Goal: Task Accomplishment & Management: Complete application form

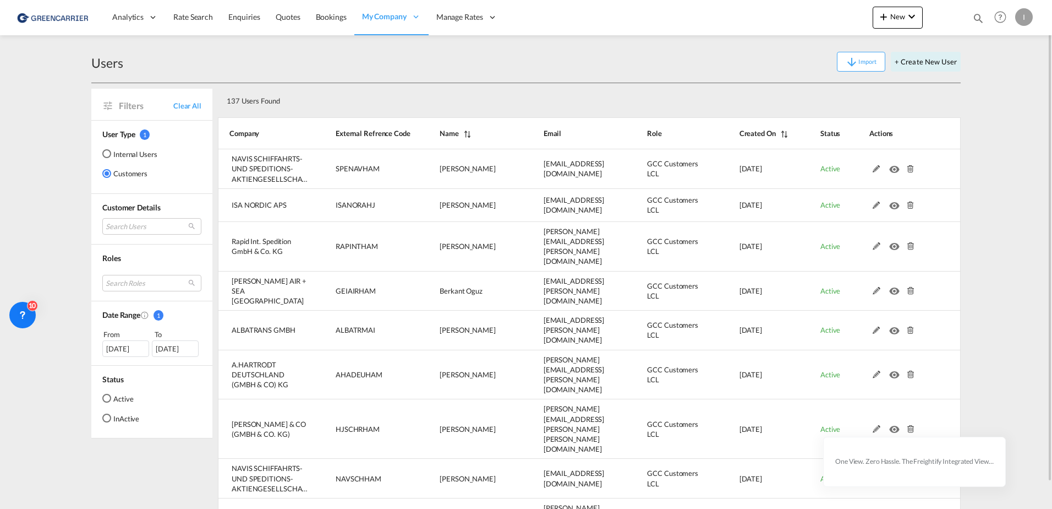
click at [132, 156] on md-radio-button "Internal Users" at bounding box center [129, 153] width 55 height 11
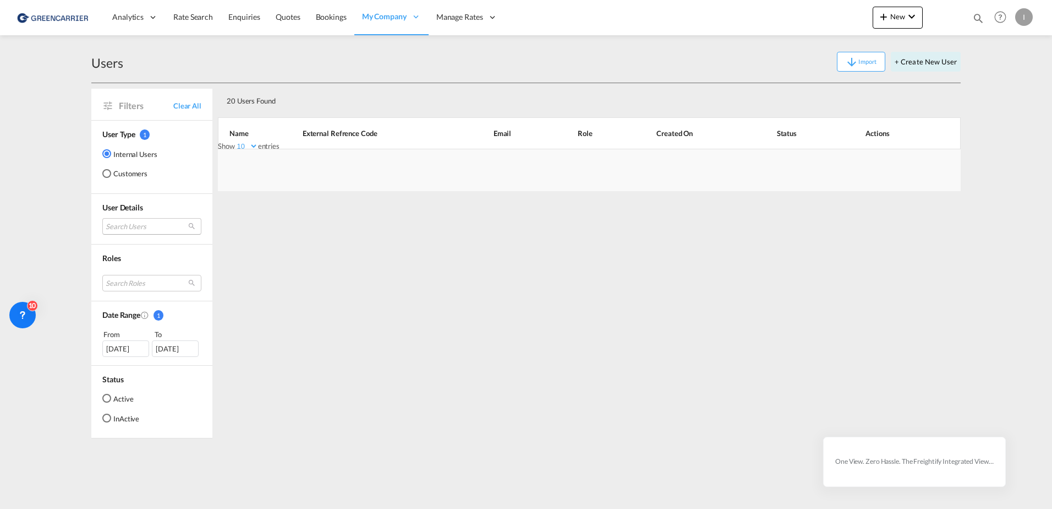
click at [123, 227] on md-select "Search Users [PERSON_NAME] [PERSON_NAME][EMAIL_ADDRESS][DOMAIN_NAME] tamizh Sel…" at bounding box center [151, 226] width 99 height 17
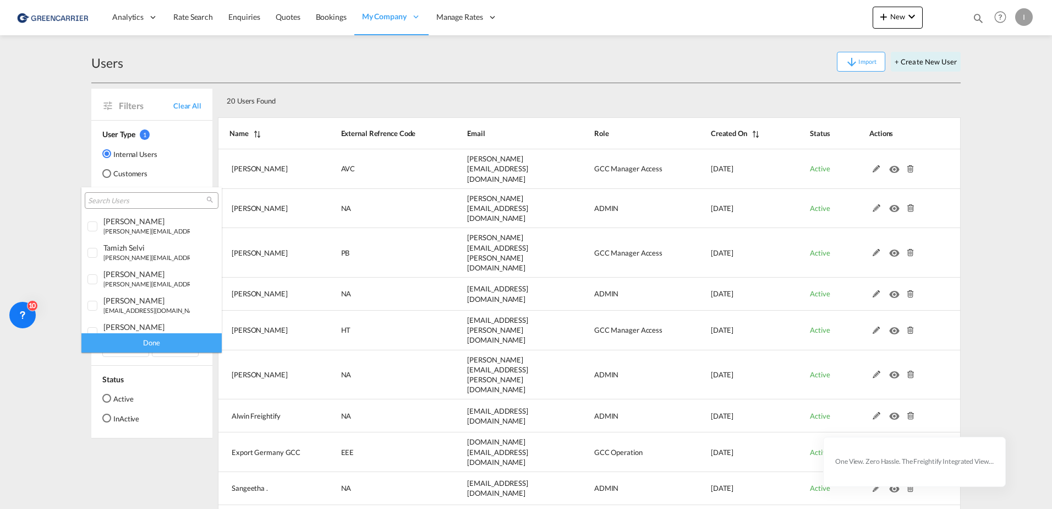
click at [147, 202] on input "search" at bounding box center [147, 201] width 118 height 10
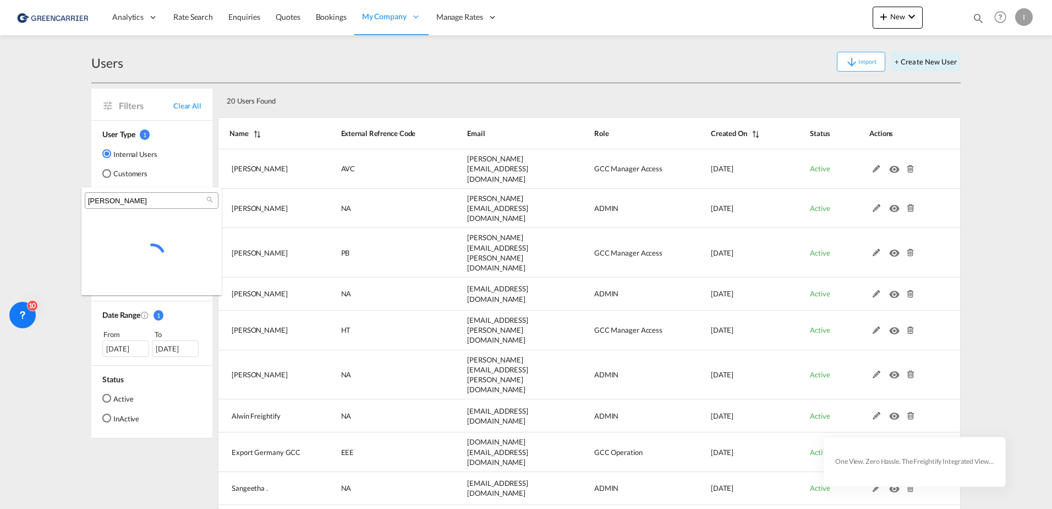
type input "[PERSON_NAME]"
click at [932, 52] on md-backdrop at bounding box center [526, 254] width 1052 height 509
click at [932, 59] on button "+ Create New User" at bounding box center [926, 62] width 70 height 20
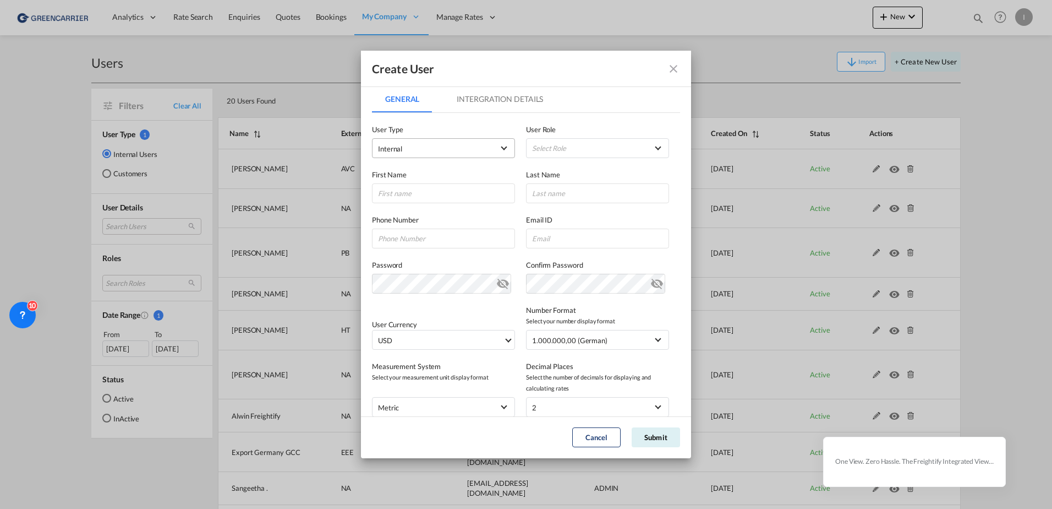
click at [431, 146] on span "Internal" at bounding box center [436, 148] width 116 height 11
click at [558, 145] on md-backdrop at bounding box center [526, 254] width 1052 height 509
click at [566, 151] on md-select "Select Role ADMIN GLOBAL Essentials Admin GLOBAL Essentials Manager GLOBAL Esse…" at bounding box center [597, 148] width 143 height 20
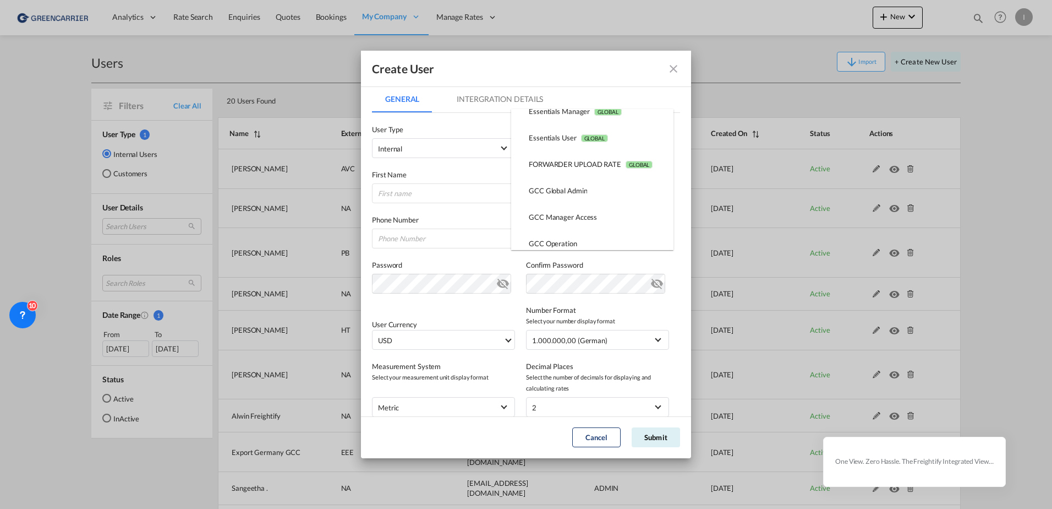
scroll to position [110, 0]
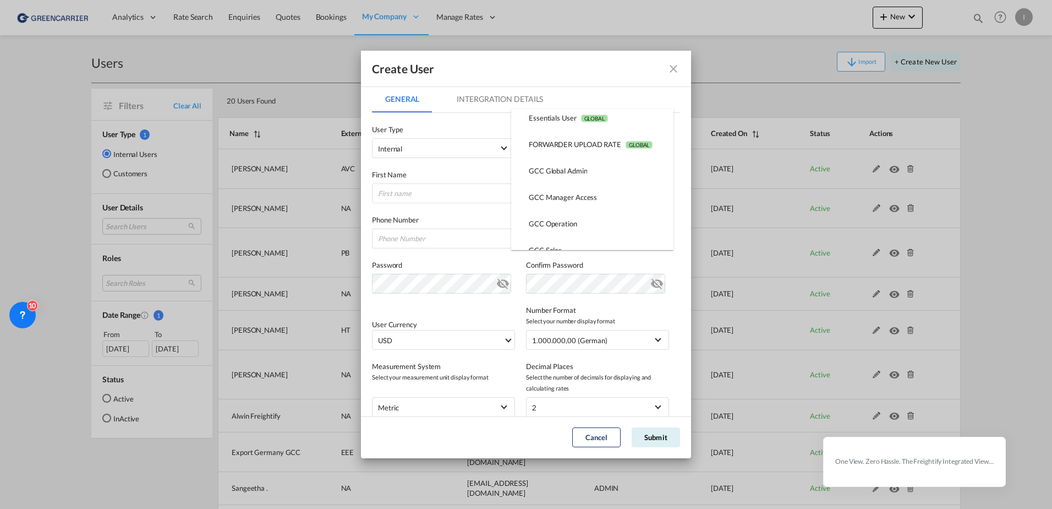
click at [762, 69] on md-backdrop at bounding box center [526, 254] width 1052 height 509
click at [674, 68] on md-icon "icon-close fg-AAA8AD" at bounding box center [673, 68] width 13 height 13
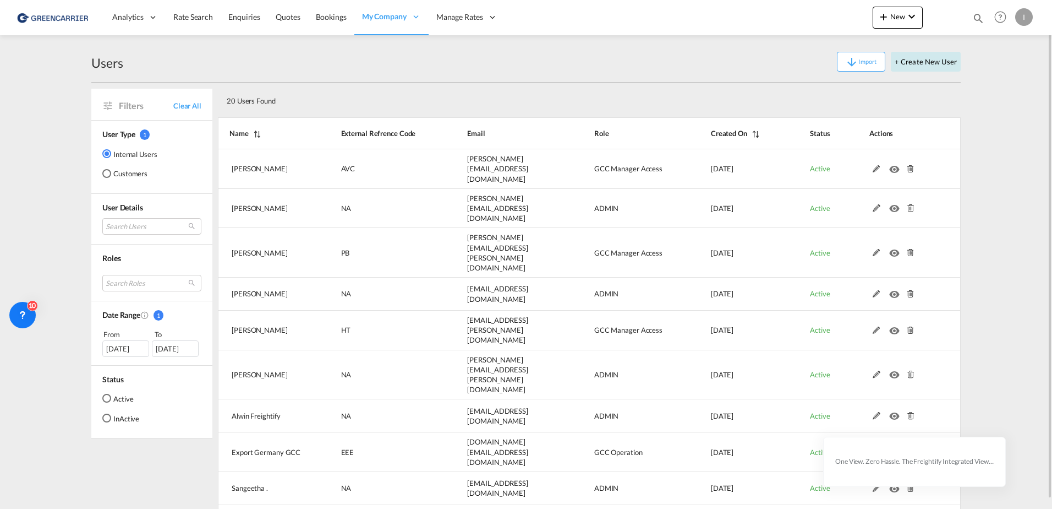
click at [941, 60] on button "+ Create New User" at bounding box center [926, 62] width 70 height 20
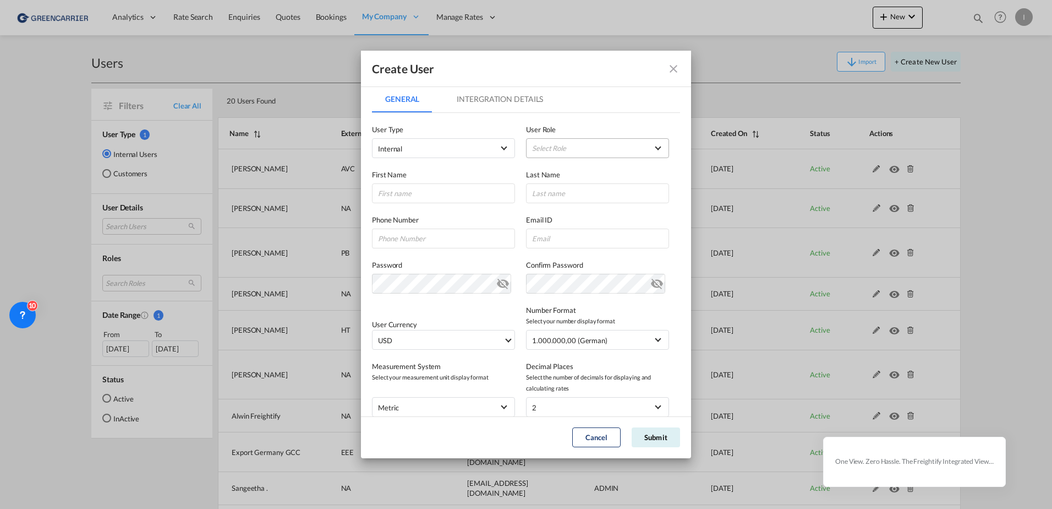
click at [588, 147] on md-select "Select Role ADMIN GLOBAL Essentials Admin GLOBAL Essentials Manager GLOBAL Esse…" at bounding box center [597, 148] width 143 height 20
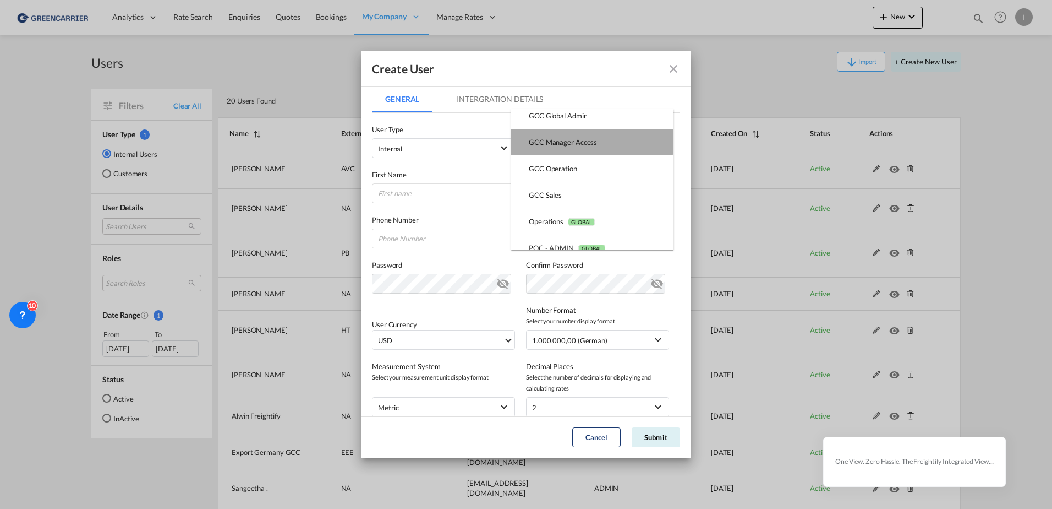
click at [582, 131] on md-option "GCC Manager Access USER_DEFINED" at bounding box center [592, 142] width 162 height 26
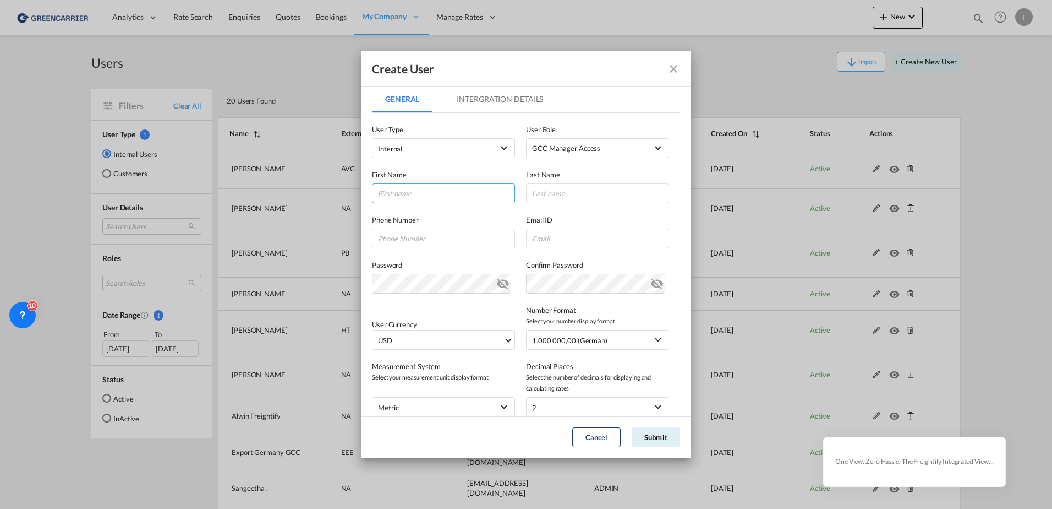
click at [445, 193] on input "GeneralIntergration Details ..." at bounding box center [443, 193] width 143 height 20
type input "[PERSON_NAME]"
click at [583, 247] on input "GeneralIntergration Details ..." at bounding box center [597, 238] width 143 height 20
paste input "[PERSON_NAME] [PERSON_NAME] <[PERSON_NAME][EMAIL_ADDRESS][PERSON_NAME][DOMAIN_N…"
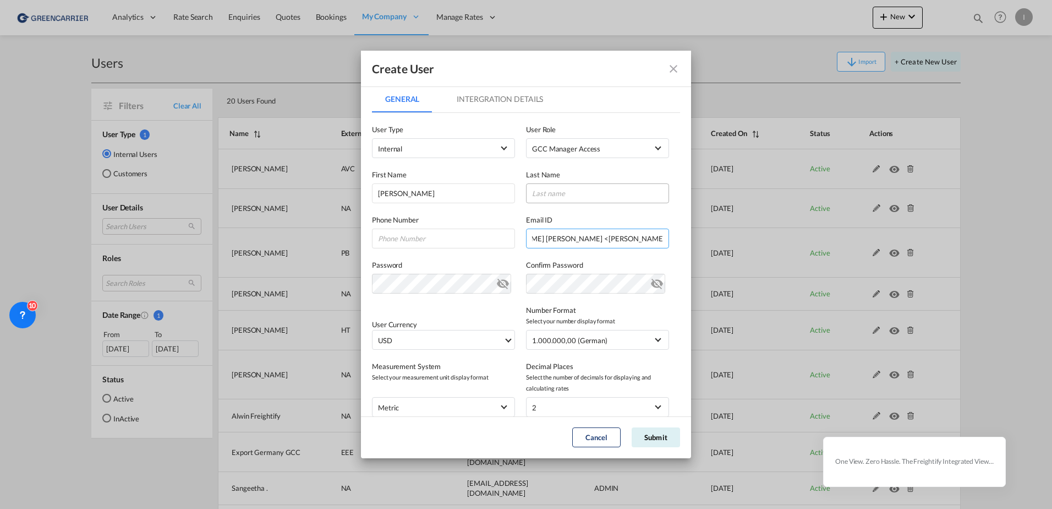
type input "[PERSON_NAME] [PERSON_NAME] <[PERSON_NAME][EMAIL_ADDRESS][PERSON_NAME][DOMAIN_N…"
click at [586, 190] on input "GeneralIntergration Details ..." at bounding box center [597, 193] width 143 height 20
type input "T"
type input "Thruong"
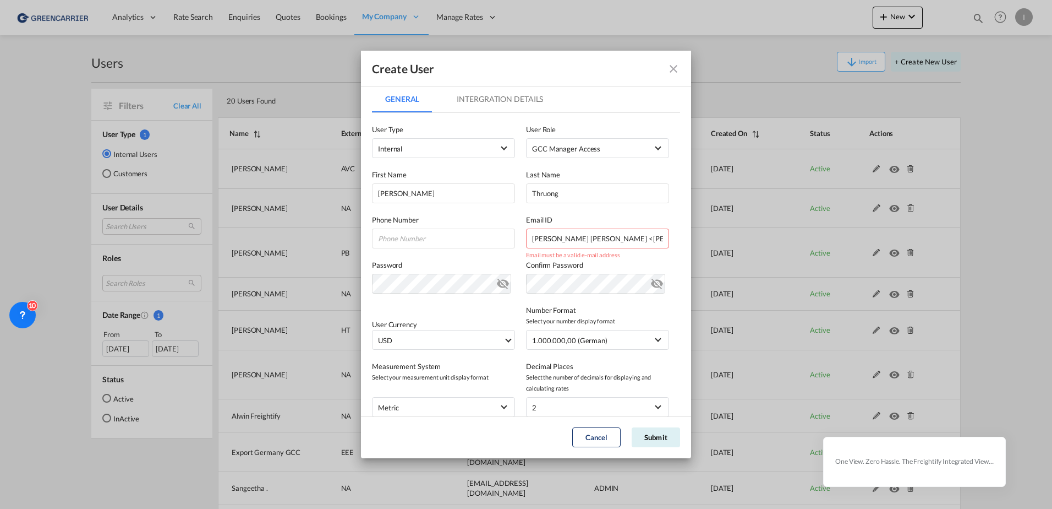
drag, startPoint x: 603, startPoint y: 240, endPoint x: 353, endPoint y: 240, distance: 249.9
click at [353, 240] on div "Create User General Intergration Details General Intergration Details User Type…" at bounding box center [526, 254] width 1052 height 509
click at [632, 232] on input "[PERSON_NAME][EMAIL_ADDRESS][PERSON_NAME][DOMAIN_NAME]>" at bounding box center [597, 238] width 143 height 20
type input "[PERSON_NAME][EMAIL_ADDRESS][PERSON_NAME][DOMAIN_NAME]"
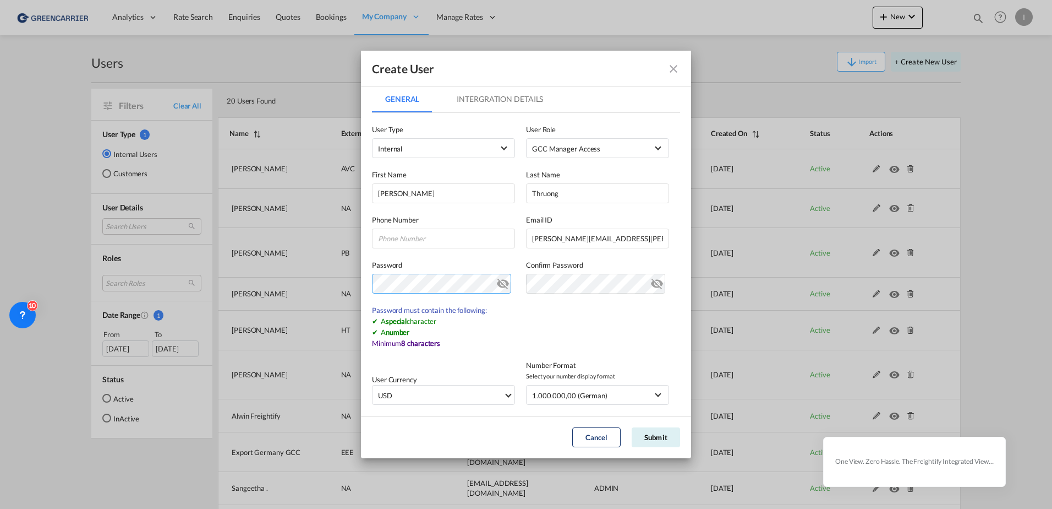
click at [357, 286] on div "Create User General Intergration Details General Intergration Details User Type…" at bounding box center [526, 254] width 1052 height 509
click at [499, 285] on md-icon "icon-eye-off" at bounding box center [502, 281] width 13 height 13
click at [219, 280] on div "Create User General Intergration Details General Intergration Details User Type…" at bounding box center [526, 254] width 1052 height 509
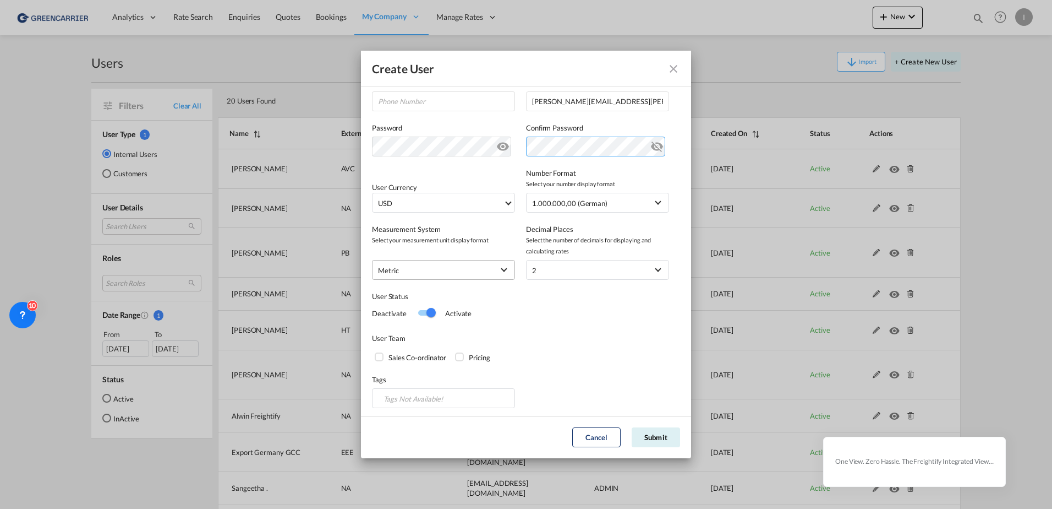
scroll to position [140, 0]
click at [517, 310] on div "Deactivate Activate" at bounding box center [449, 310] width 154 height 17
drag, startPoint x: 378, startPoint y: 354, endPoint x: 407, endPoint y: 355, distance: 28.6
click at [379, 354] on div "Sales Co-ordinator" at bounding box center [380, 354] width 11 height 11
click at [457, 351] on div "Pricing" at bounding box center [460, 354] width 11 height 11
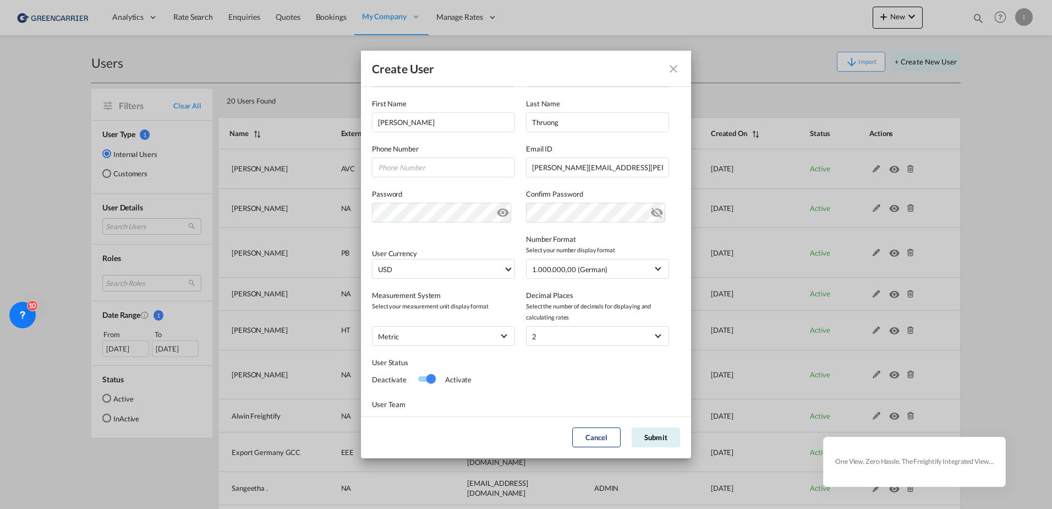
scroll to position [0, 0]
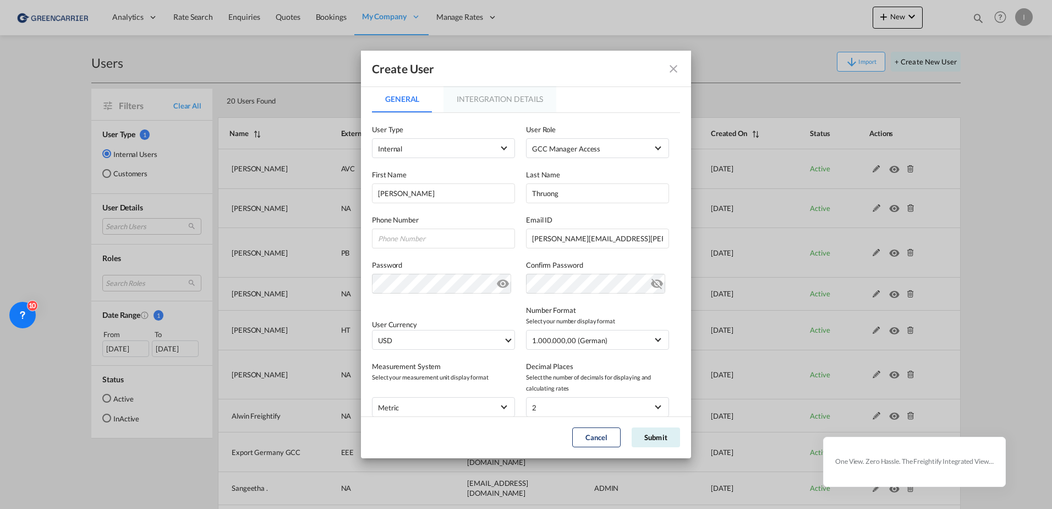
click at [491, 97] on md-tab-item "Intergration Details" at bounding box center [500, 99] width 113 height 26
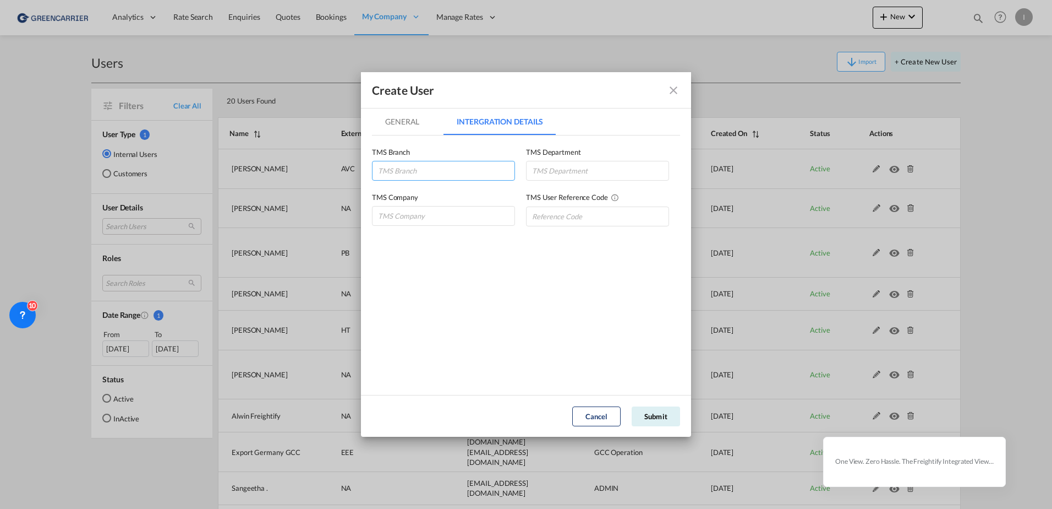
click at [419, 178] on input "GeneralIntergration Details ..." at bounding box center [443, 171] width 143 height 20
type input "MGH"
click at [543, 163] on input "GeneralIntergration Details ..." at bounding box center [597, 171] width 143 height 20
type input "BRN"
click at [452, 208] on input "GeneralIntergration Details ..." at bounding box center [443, 216] width 143 height 20
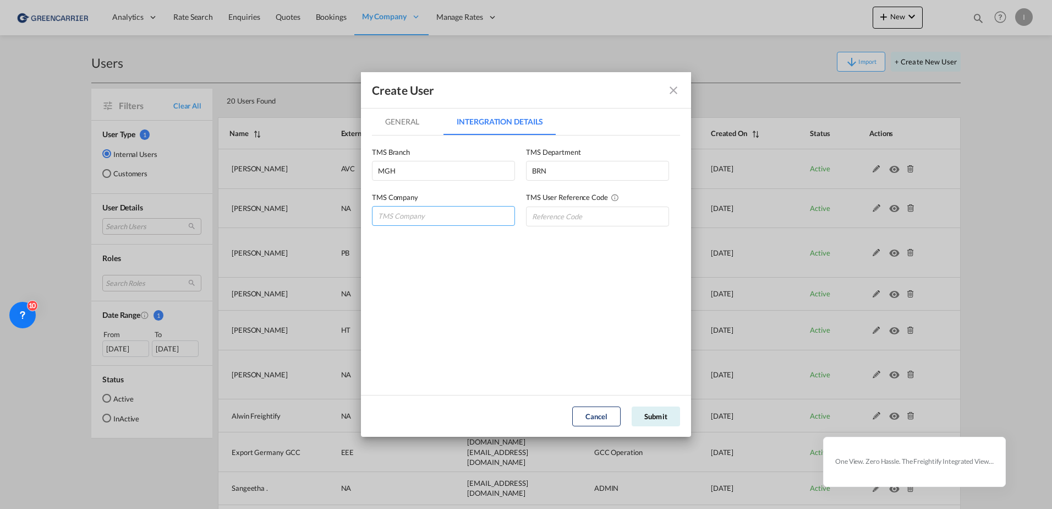
click at [385, 215] on input "GeneralIntergration Details ..." at bounding box center [443, 216] width 143 height 20
click at [592, 211] on input "GeneralIntergration Details ..." at bounding box center [597, 216] width 143 height 20
click at [430, 216] on input "GeneralIntergration Details ..." at bounding box center [443, 216] width 143 height 20
type input "Greencarrier Consolidators [GEOGRAPHIC_DATA]"
click at [566, 222] on input "GeneralIntergration Details ..." at bounding box center [597, 216] width 143 height 20
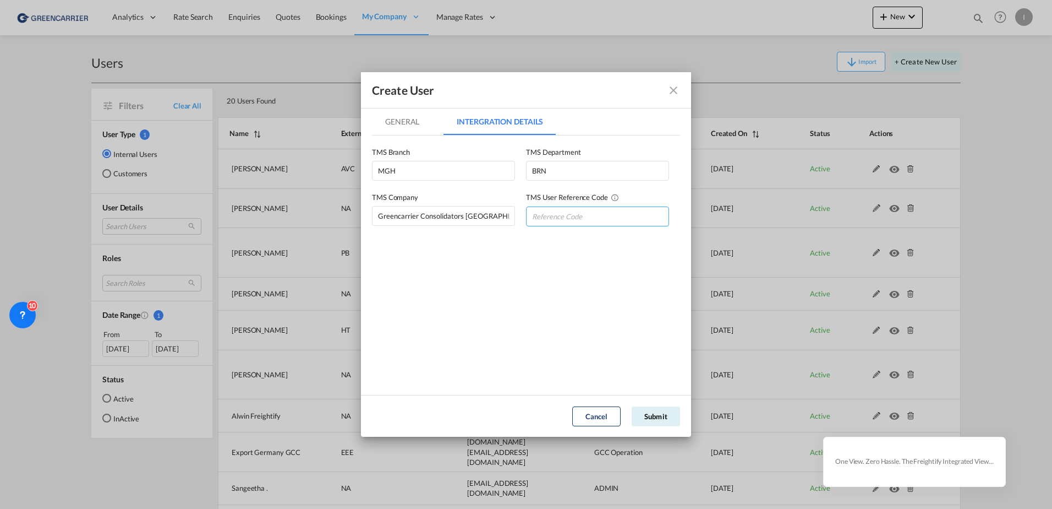
click at [557, 212] on input "GeneralIntergration Details ..." at bounding box center [597, 216] width 143 height 20
type input "GRECONHAM"
click at [662, 414] on button "Submit" at bounding box center [656, 416] width 48 height 20
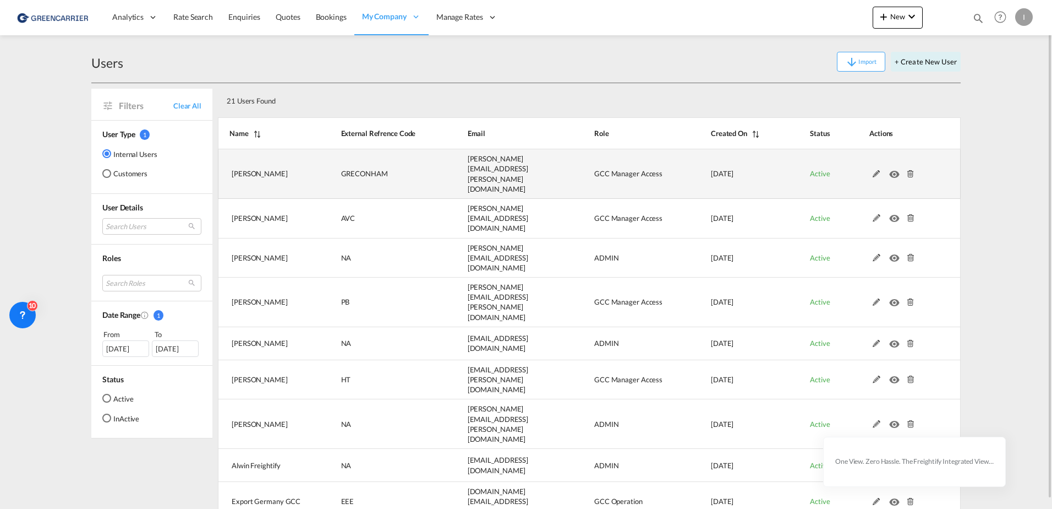
click at [875, 170] on md-icon at bounding box center [877, 174] width 14 height 8
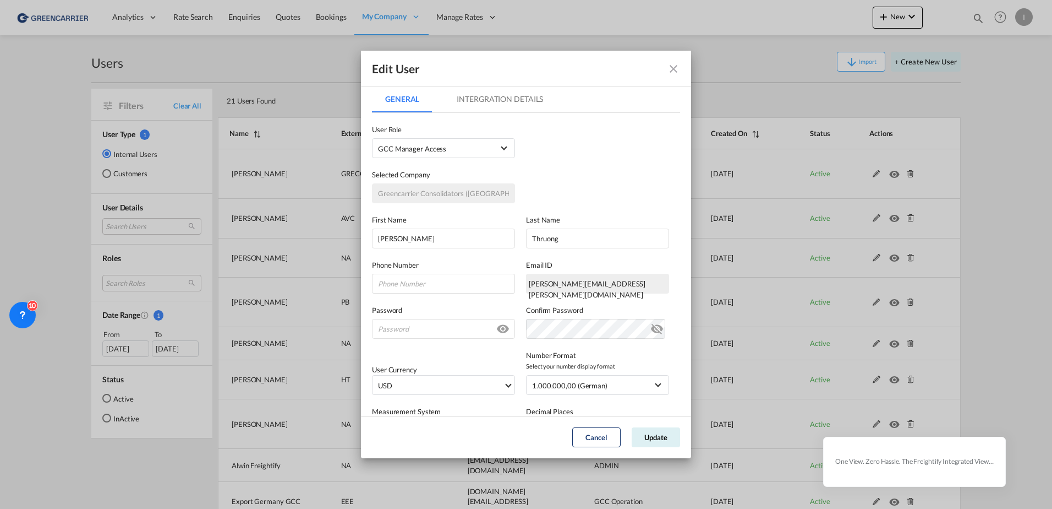
click at [520, 96] on md-tab-item "Intergration Details" at bounding box center [500, 99] width 113 height 26
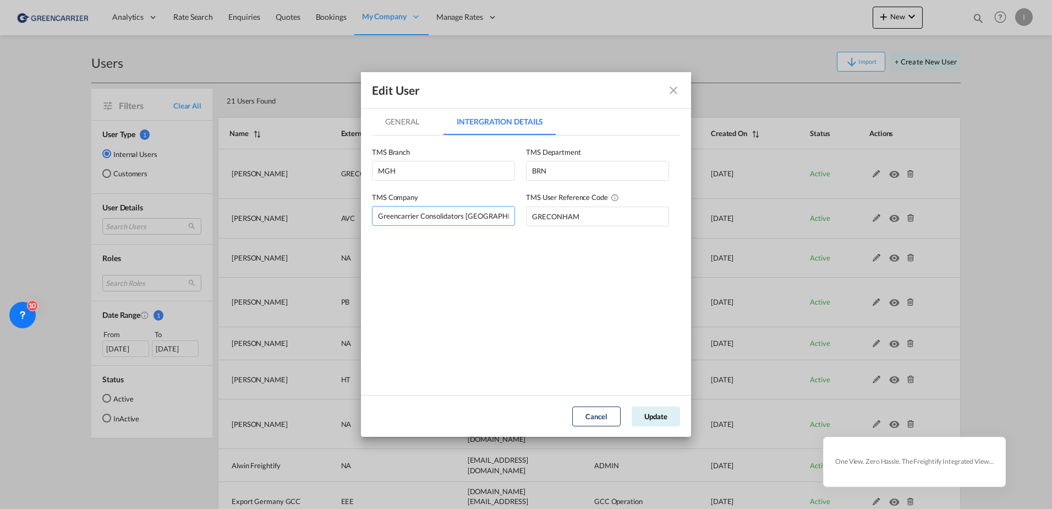
drag, startPoint x: 514, startPoint y: 217, endPoint x: 324, endPoint y: 226, distance: 190.6
click at [308, 222] on div "Edit User General Intergration Details General Intergration Details User Type I…" at bounding box center [526, 254] width 1052 height 509
type input "AHV"
click at [658, 416] on button "Update" at bounding box center [656, 416] width 48 height 20
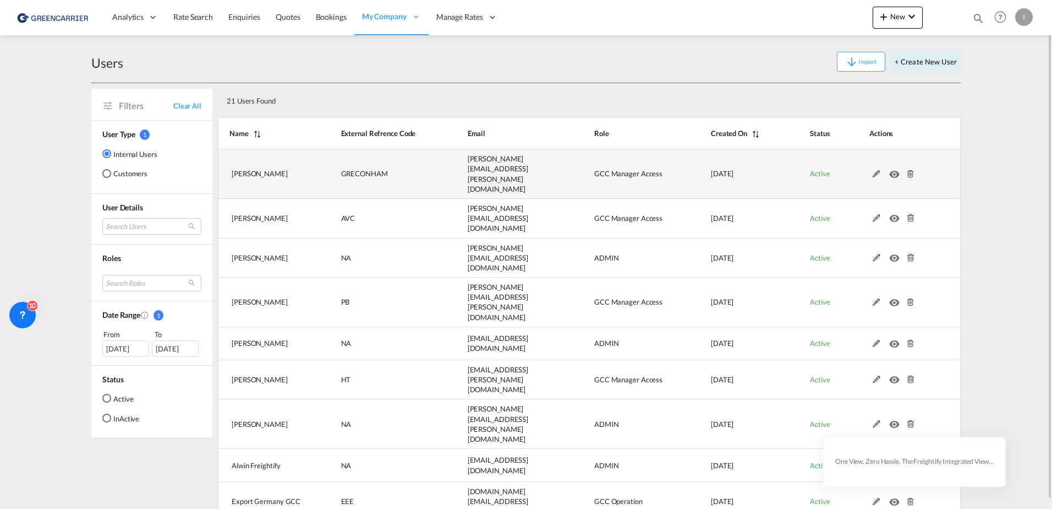
click at [873, 170] on md-icon at bounding box center [877, 174] width 14 height 8
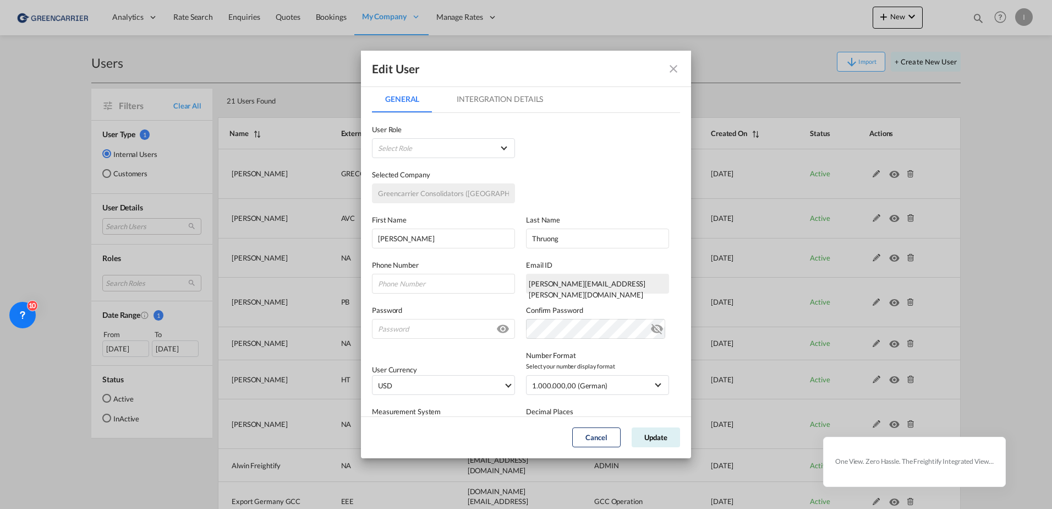
click at [484, 97] on md-tab-item "Intergration Details" at bounding box center [500, 99] width 113 height 26
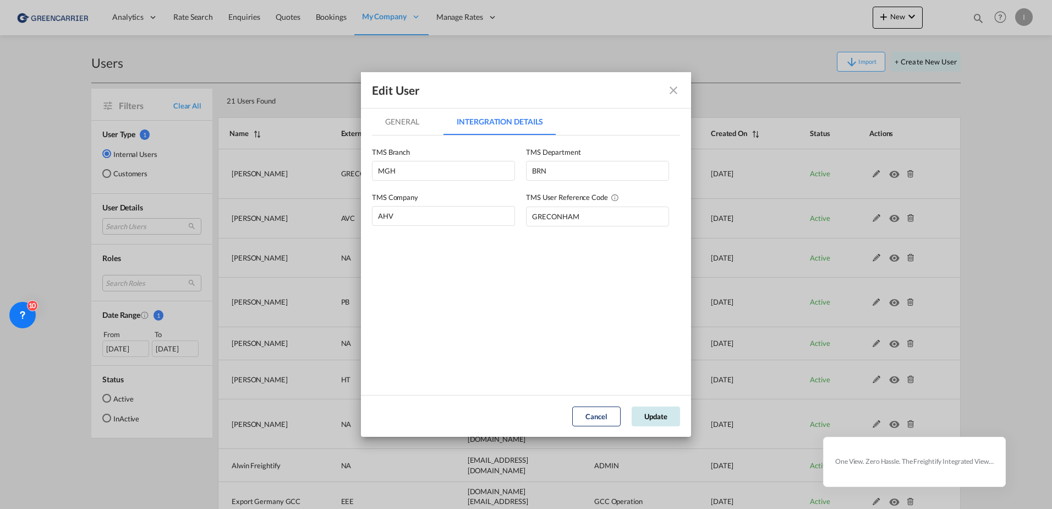
click at [666, 420] on button "Update" at bounding box center [656, 416] width 48 height 20
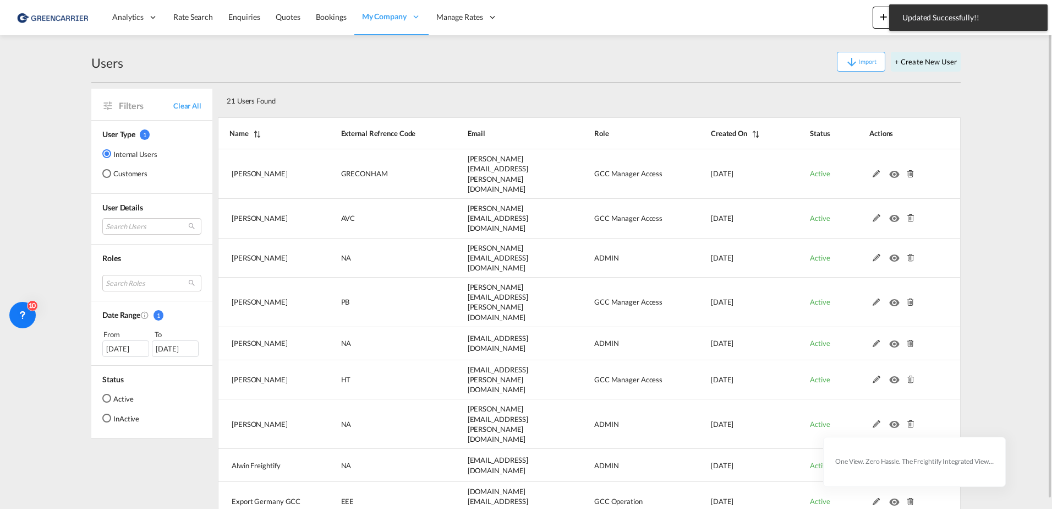
click at [130, 176] on md-radio-button "Customers" at bounding box center [129, 173] width 55 height 11
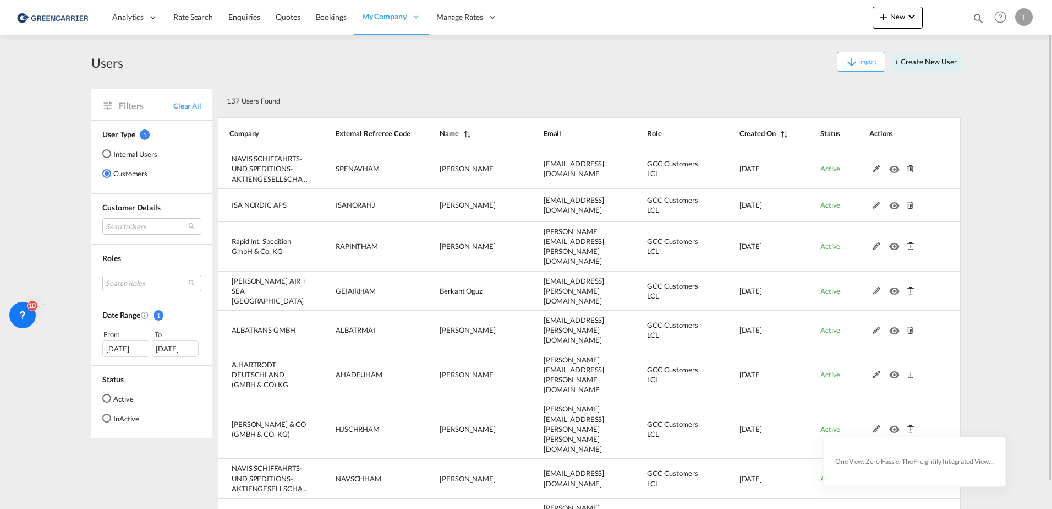
click at [125, 153] on md-radio-button "Internal Users" at bounding box center [129, 153] width 55 height 11
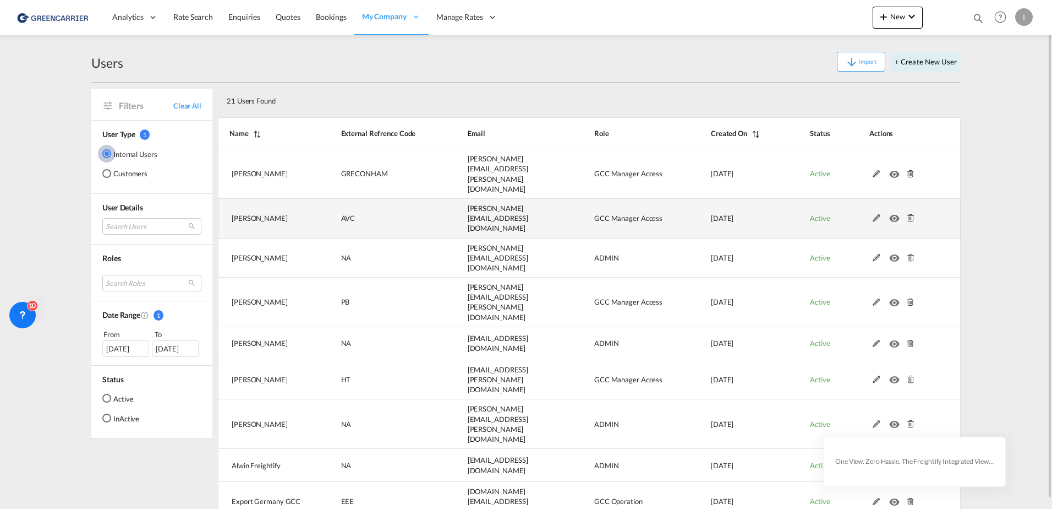
click at [881, 214] on md-icon at bounding box center [877, 218] width 14 height 8
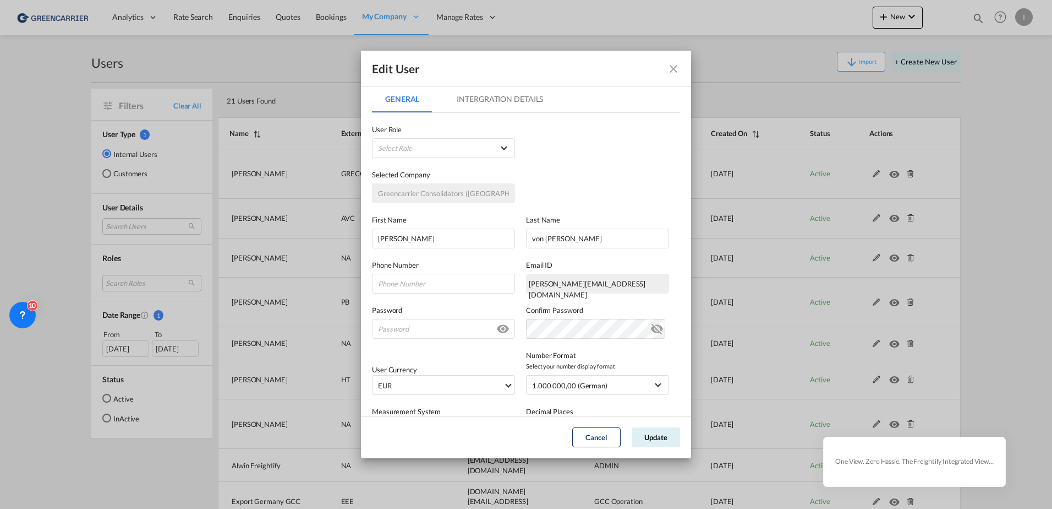
click at [547, 99] on md-tab-item "Intergration Details" at bounding box center [500, 99] width 113 height 26
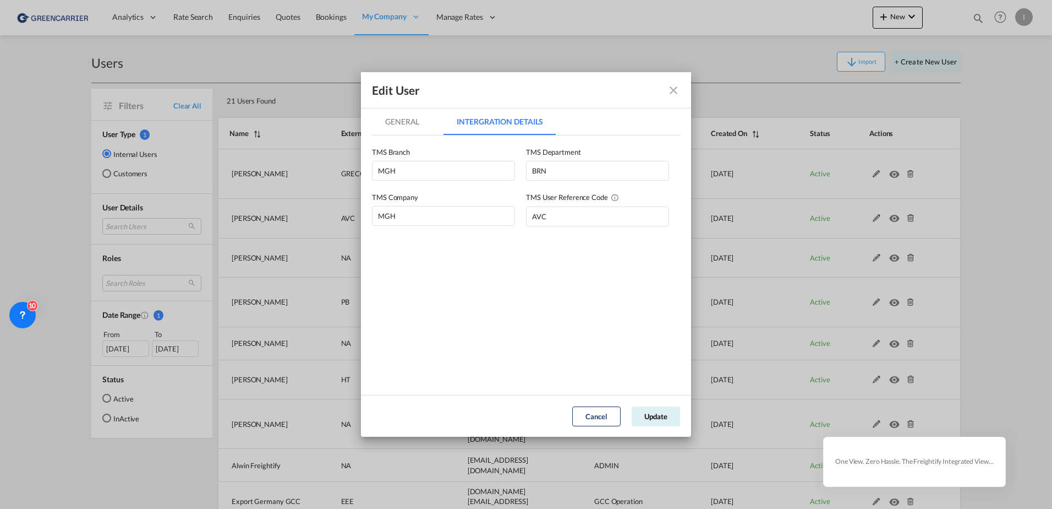
click at [671, 86] on md-icon "icon-close fg-AAA8AD" at bounding box center [673, 90] width 13 height 13
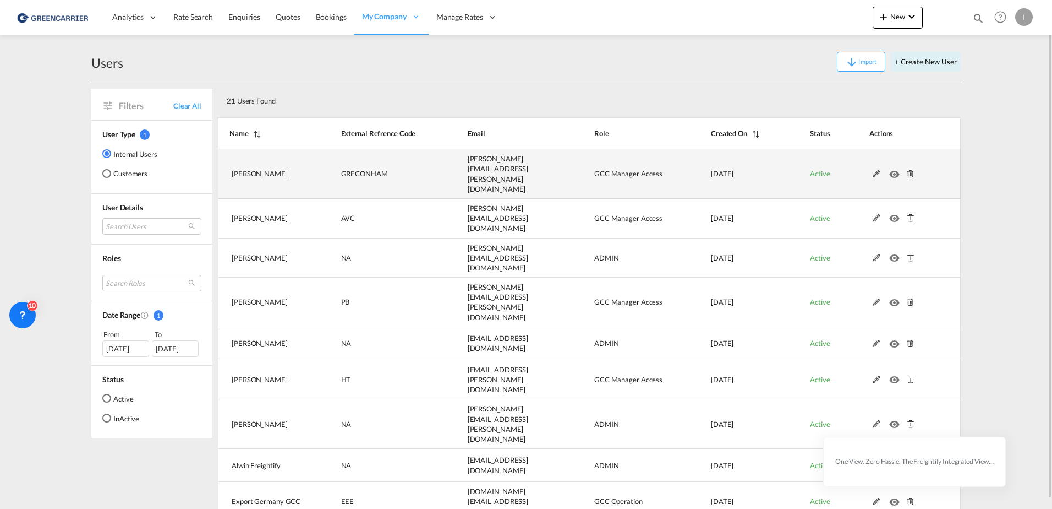
click at [878, 170] on md-icon at bounding box center [877, 174] width 14 height 8
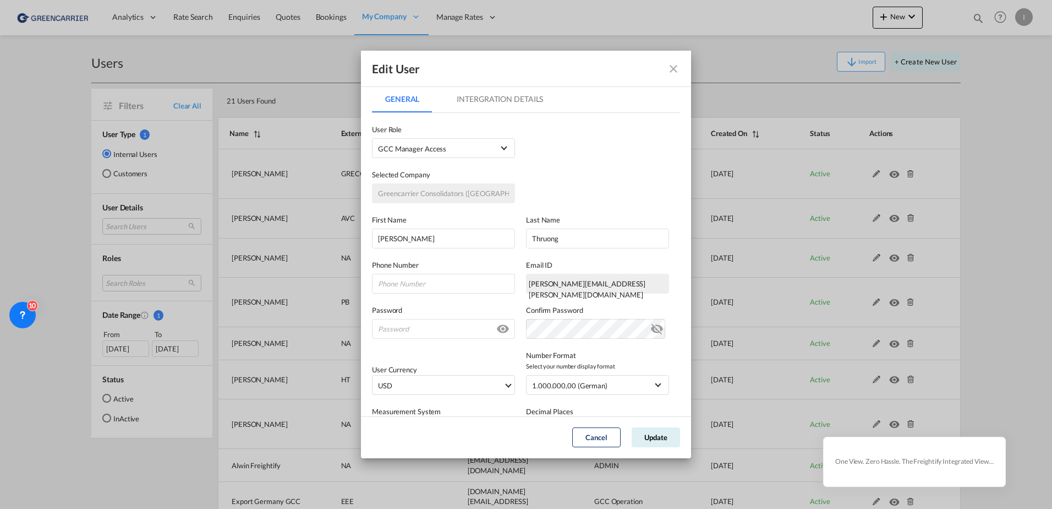
click at [527, 92] on md-tab-item "Intergration Details" at bounding box center [500, 99] width 113 height 26
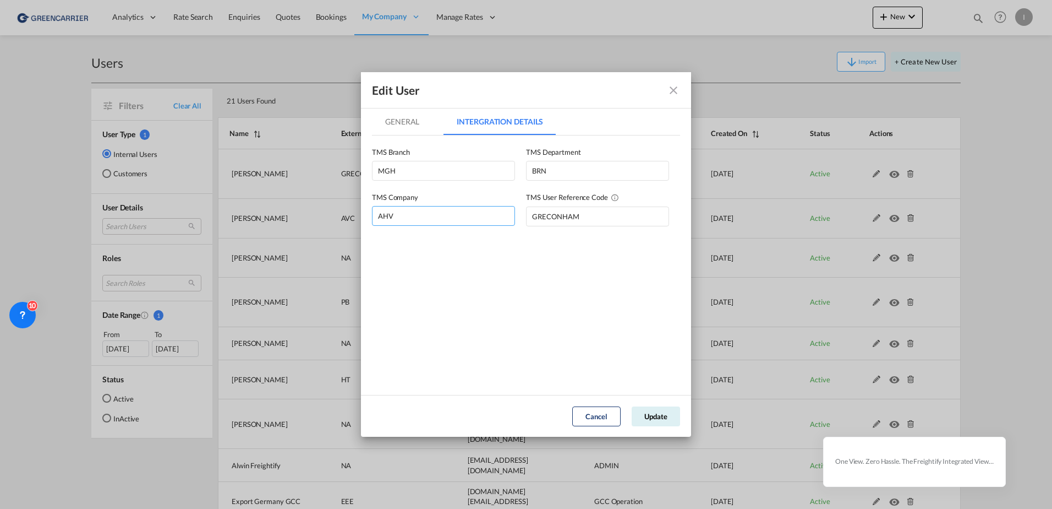
drag, startPoint x: 417, startPoint y: 215, endPoint x: 117, endPoint y: 213, distance: 299.9
click at [118, 214] on div "Edit User General Intergration Details General Intergration Details User Type I…" at bounding box center [526, 254] width 1052 height 509
type input "MGH"
type input "AHV"
click at [663, 417] on button "Update" at bounding box center [656, 416] width 48 height 20
